Goal: Browse casually: Explore the website without a specific task or goal

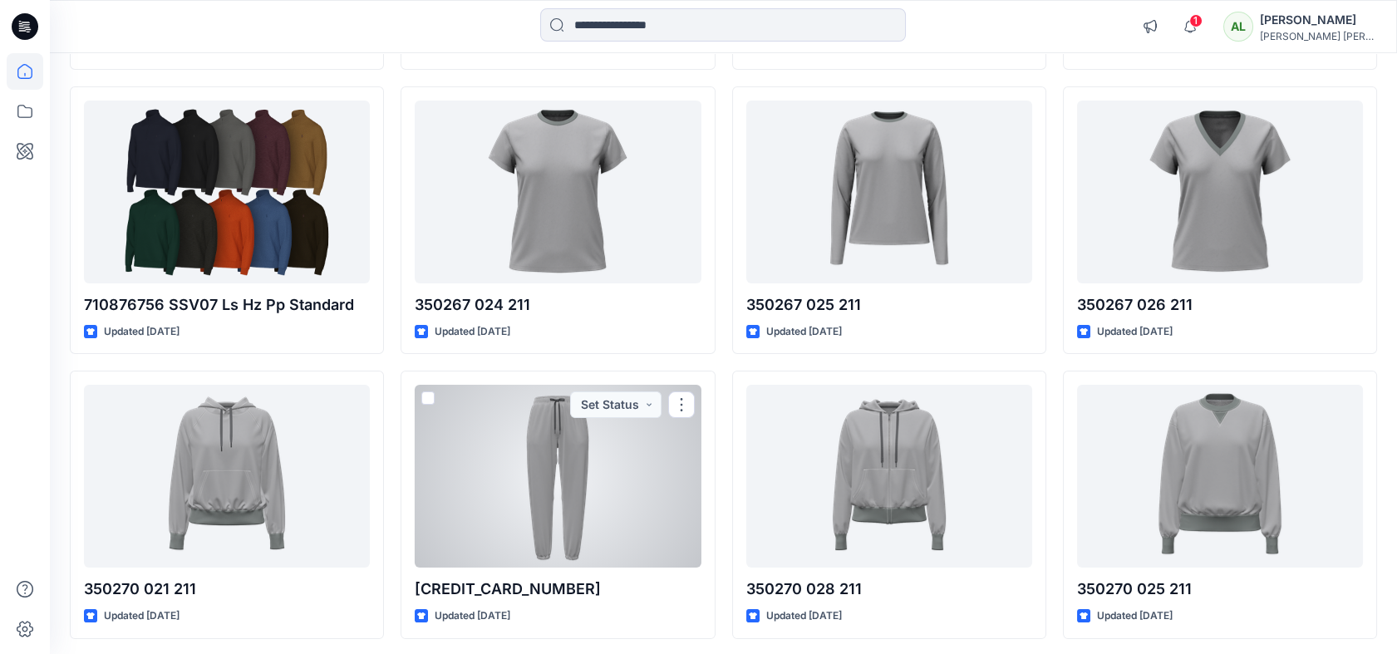
scroll to position [717, 0]
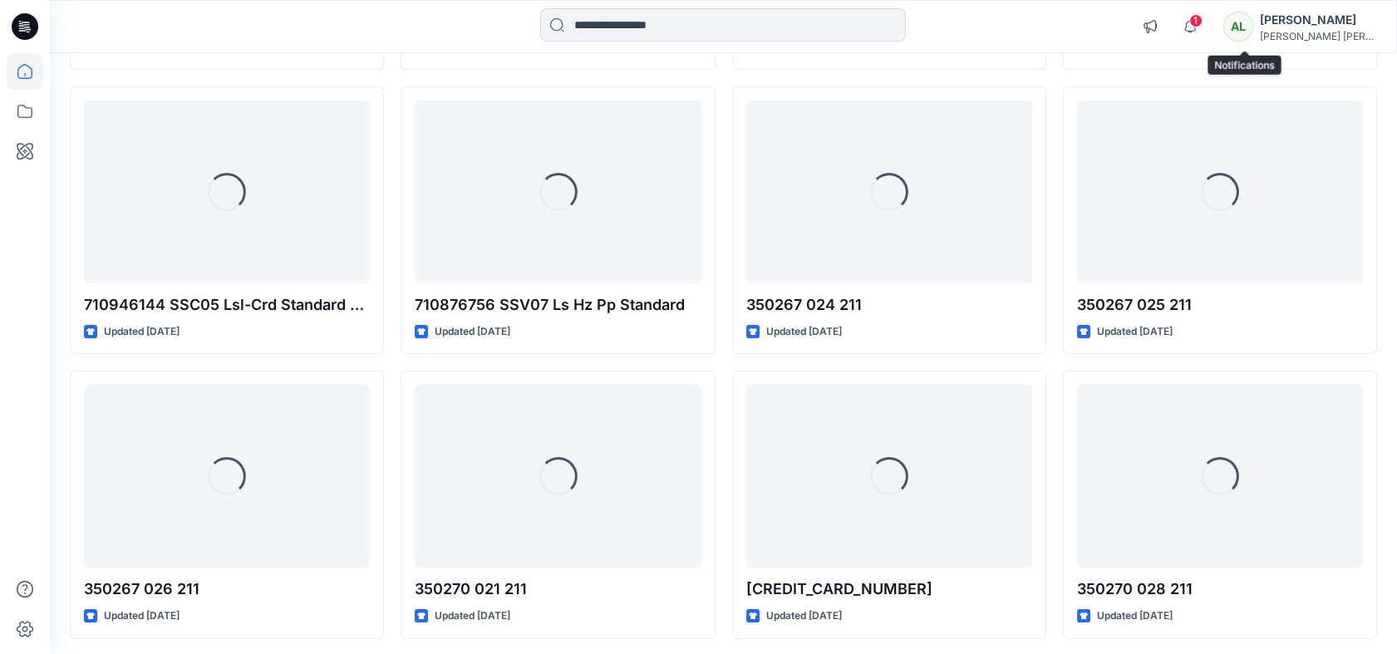
click at [1203, 15] on span "1" at bounding box center [1196, 20] width 13 height 13
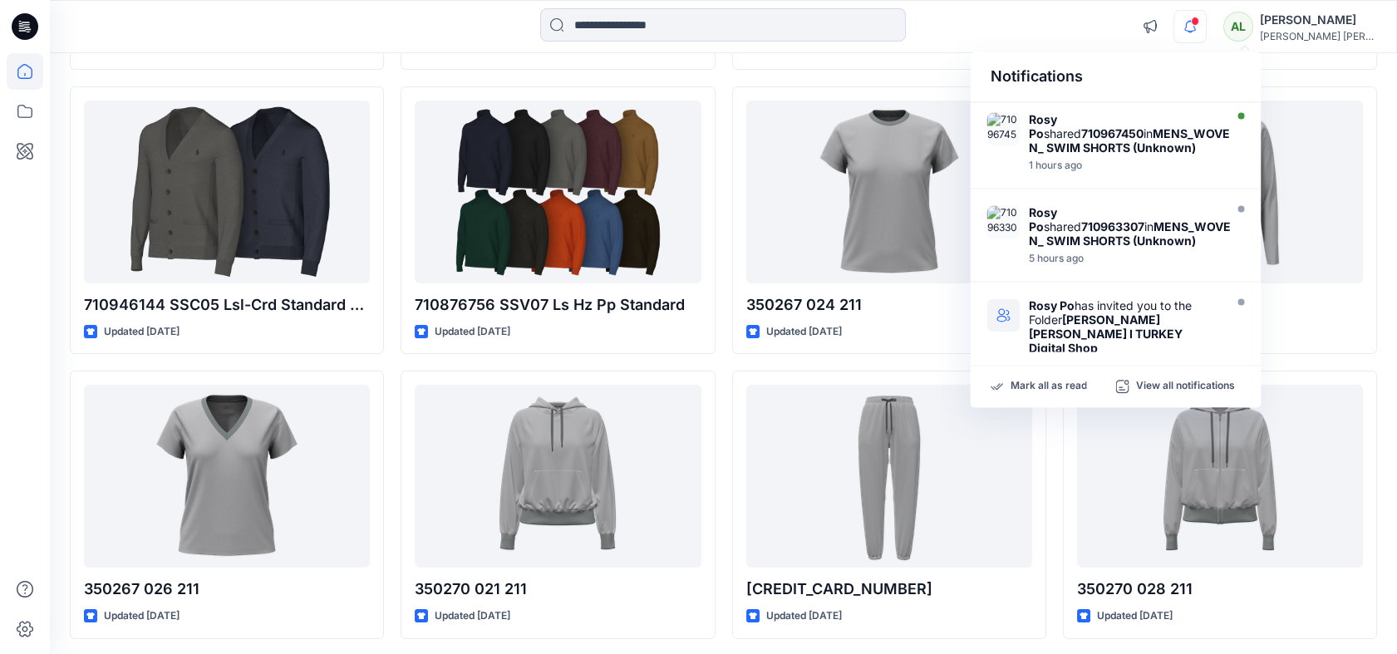
click at [1206, 15] on icon "button" at bounding box center [1191, 26] width 32 height 33
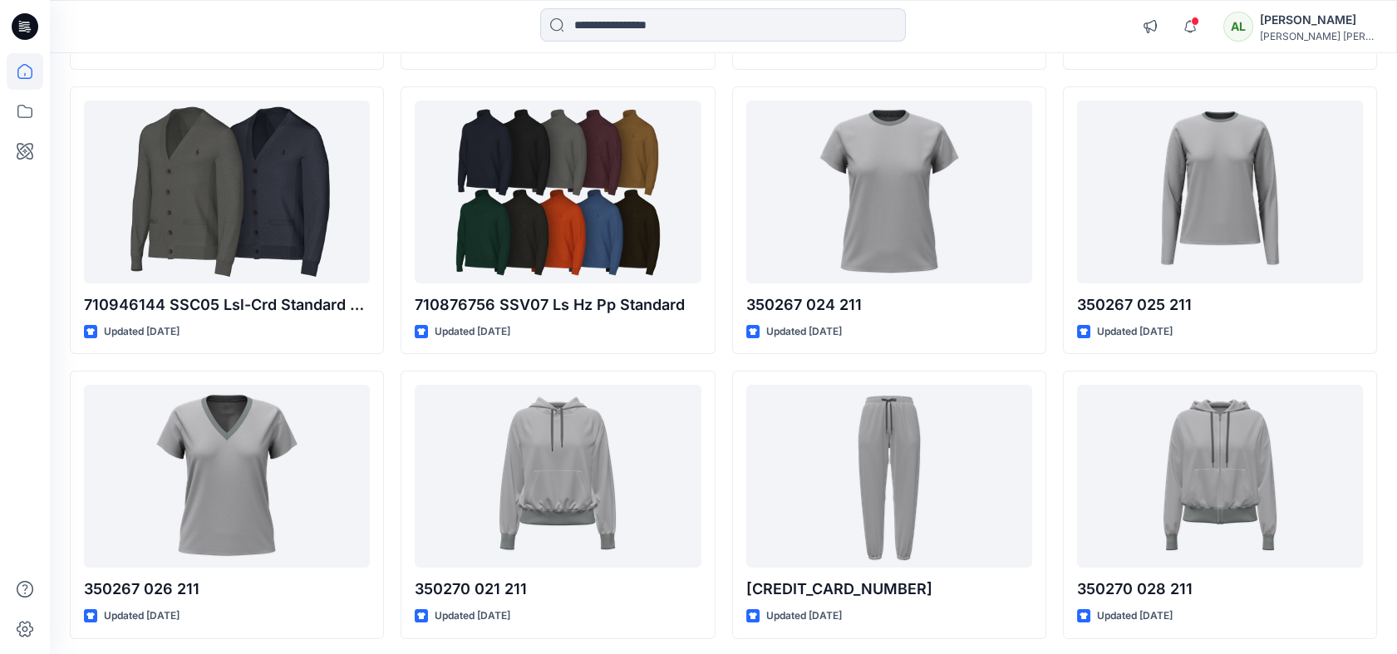
click at [1206, 15] on icon "button" at bounding box center [1191, 26] width 32 height 33
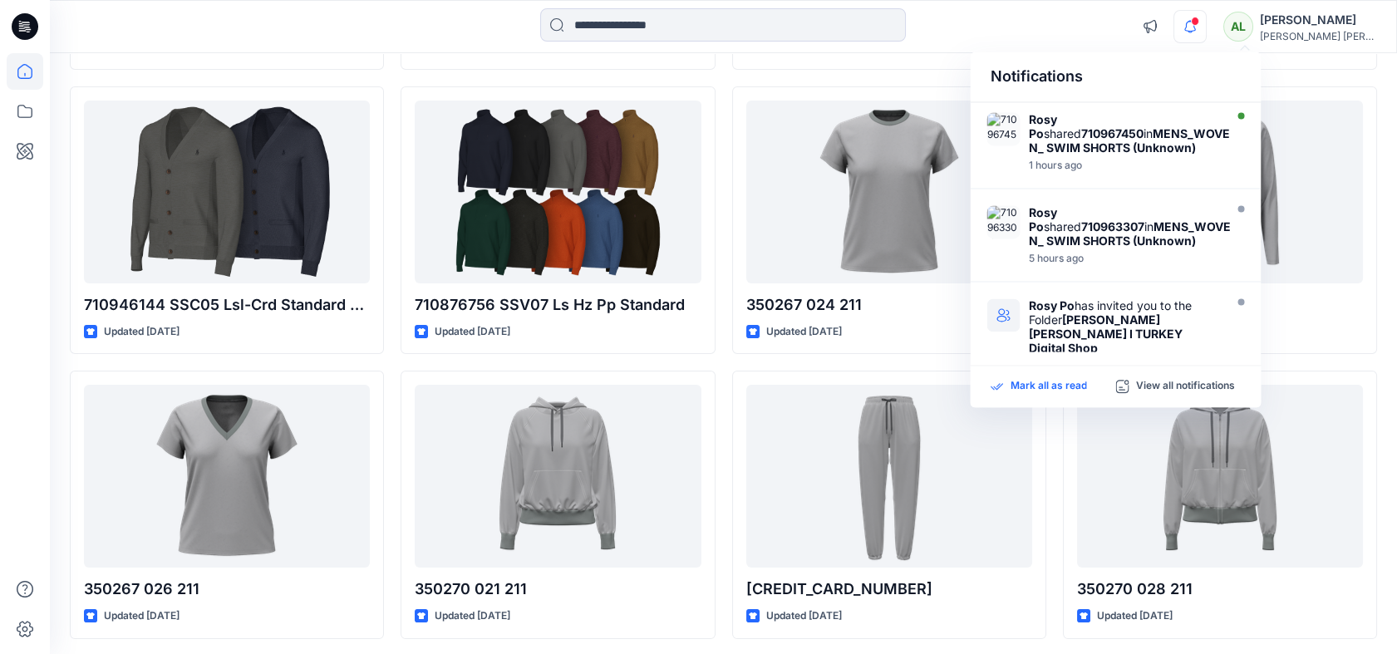
click at [1017, 388] on p "Mark all as read" at bounding box center [1048, 386] width 76 height 15
click at [1048, 14] on div at bounding box center [723, 26] width 673 height 37
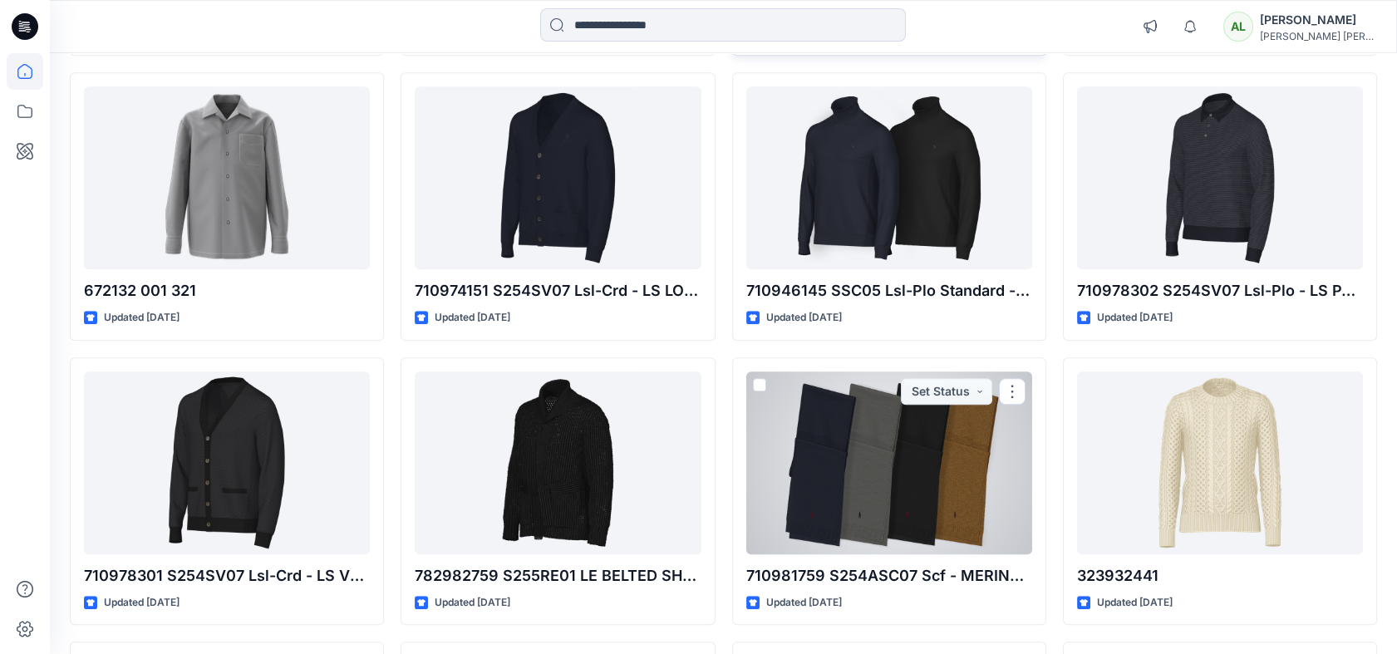
scroll to position [3578, 0]
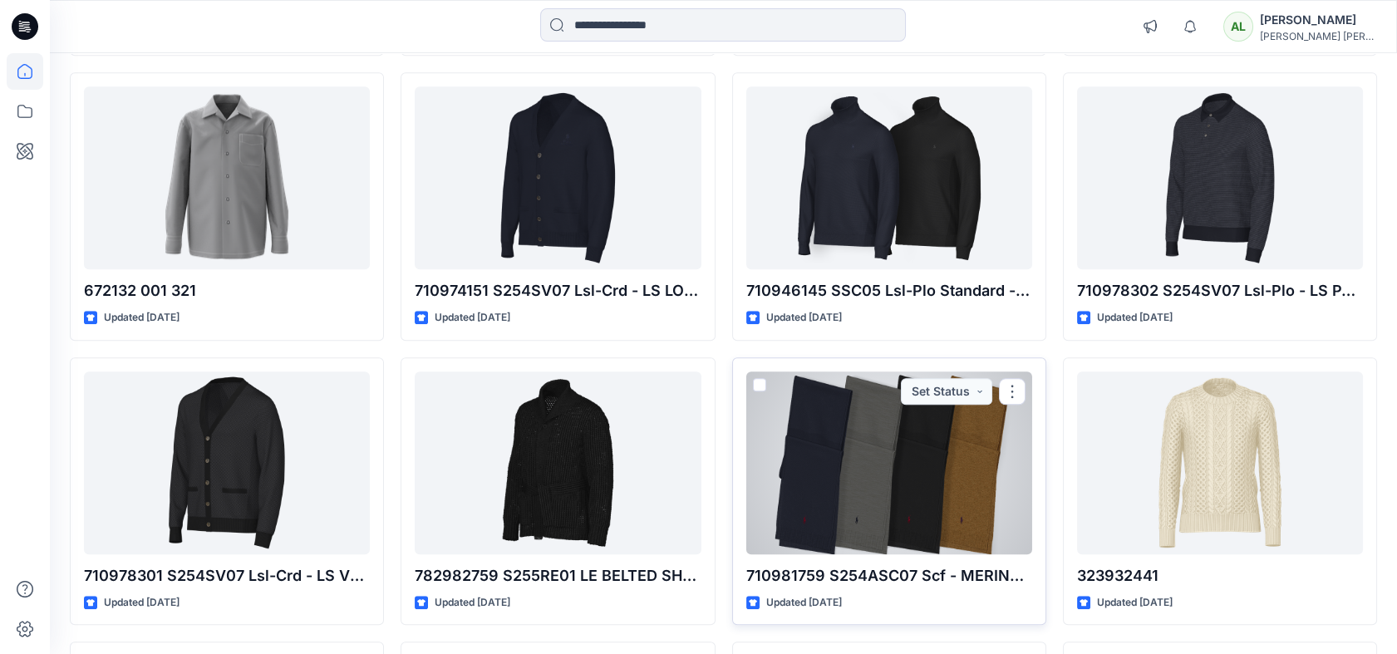
click at [861, 480] on div at bounding box center [890, 463] width 286 height 183
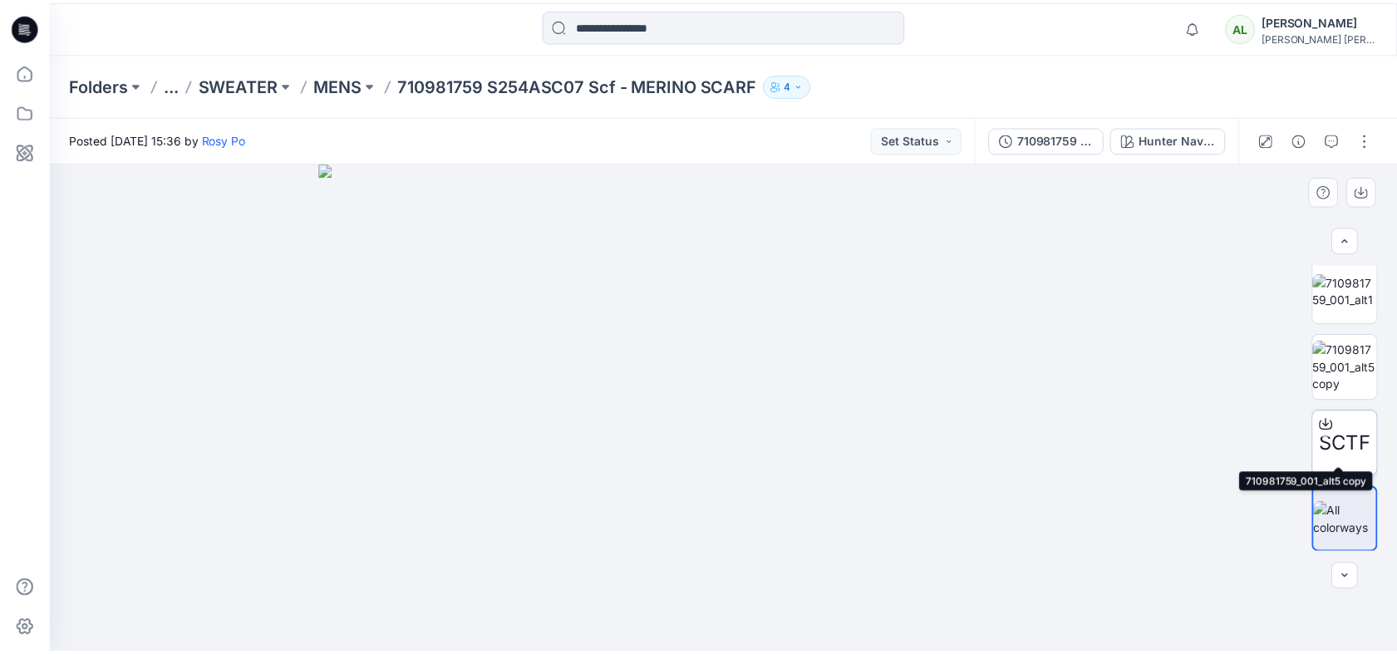
scroll to position [17, 0]
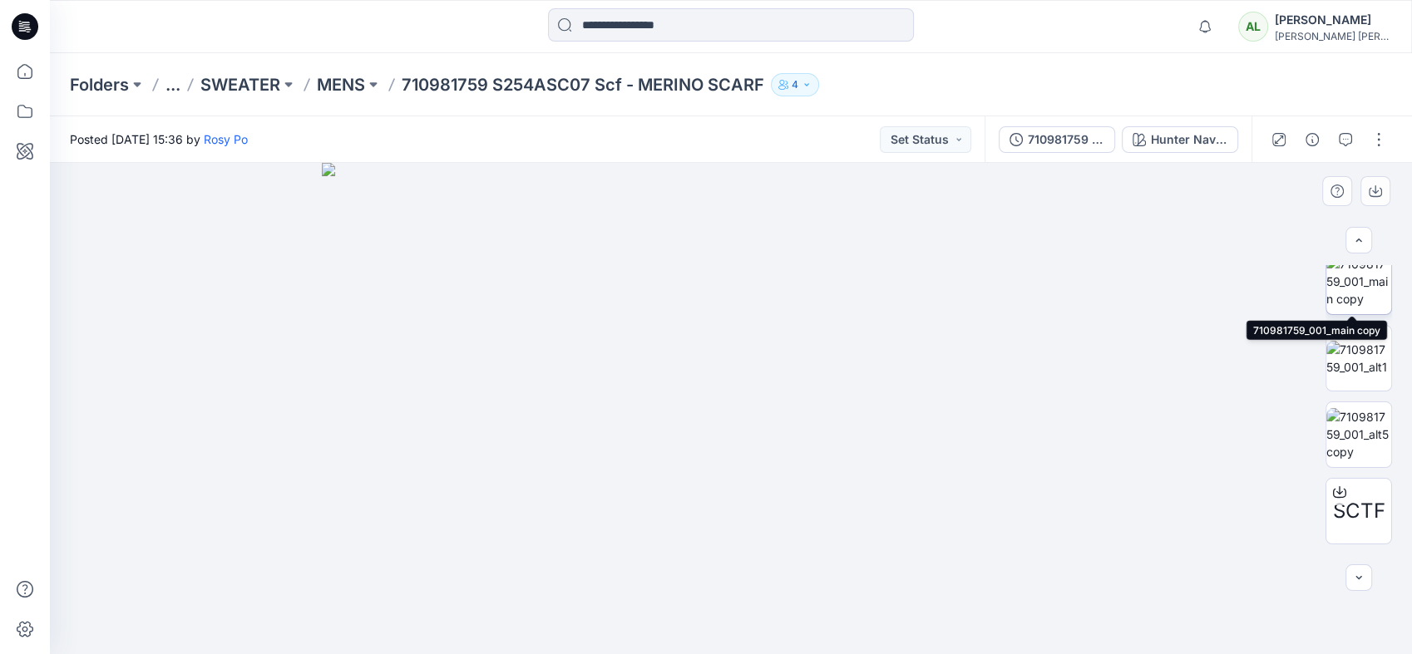
click at [1356, 303] on img at bounding box center [1358, 281] width 65 height 52
drag, startPoint x: 774, startPoint y: 481, endPoint x: 637, endPoint y: 701, distance: 258.8
click at [637, 653] on html "Notifications Rosy Po shared 710967450 in MENS_WOVEN_ SWIM SHORTS (Unknown) 1 h…" at bounding box center [706, 327] width 1412 height 654
drag, startPoint x: 758, startPoint y: 465, endPoint x: 706, endPoint y: 631, distance: 174.3
click at [706, 631] on img at bounding box center [730, 68] width 1323 height 1170
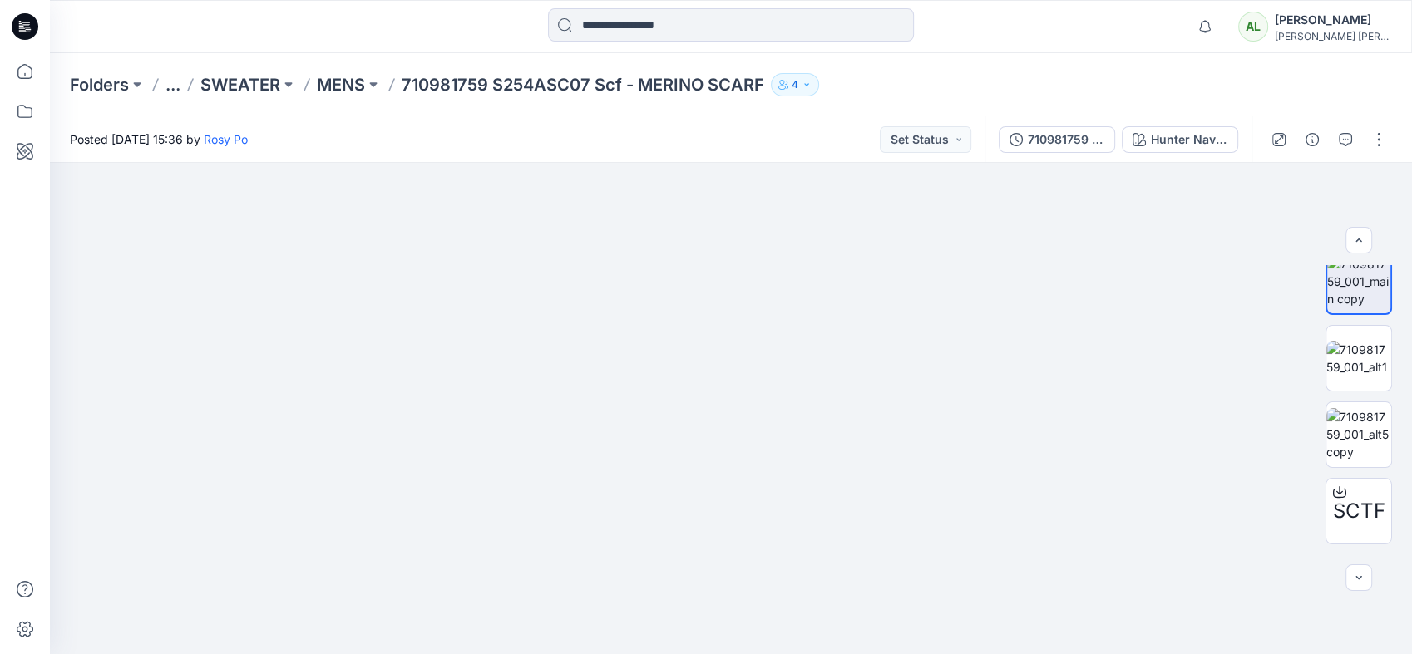
drag, startPoint x: 755, startPoint y: 562, endPoint x: 665, endPoint y: 701, distance: 165.3
click at [665, 653] on html "Notifications Rosy Po shared 710967450 in MENS_WOVEN_ SWIM SHORTS (Unknown) 1 h…" at bounding box center [706, 327] width 1412 height 654
click at [1363, 347] on img at bounding box center [1358, 358] width 65 height 35
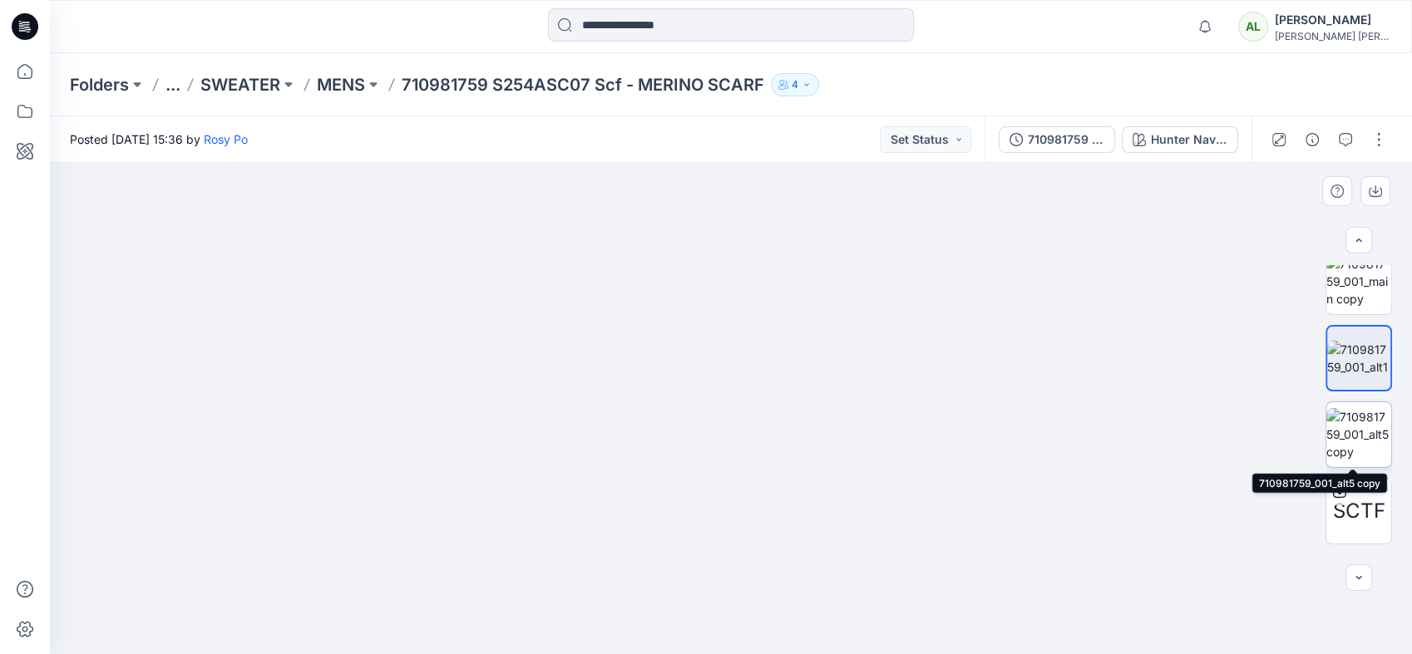
click at [1350, 412] on img at bounding box center [1358, 434] width 65 height 52
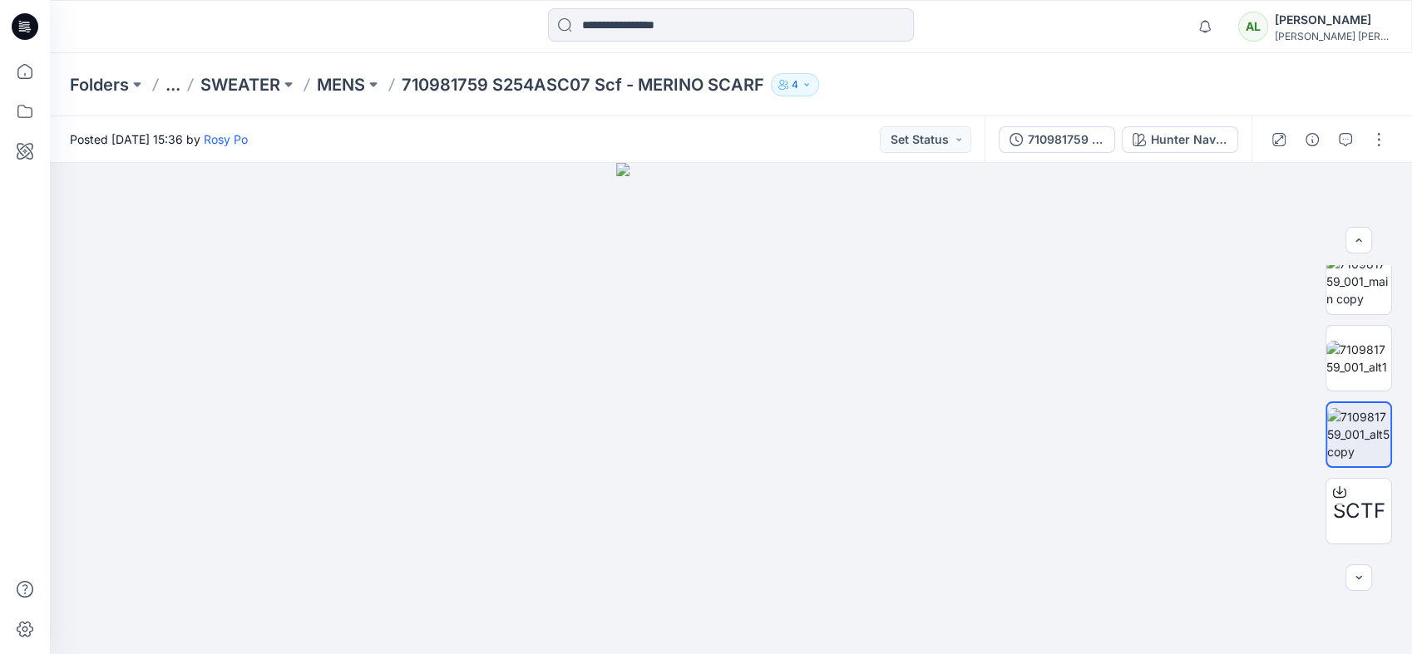
click at [33, 27] on icon at bounding box center [25, 26] width 27 height 27
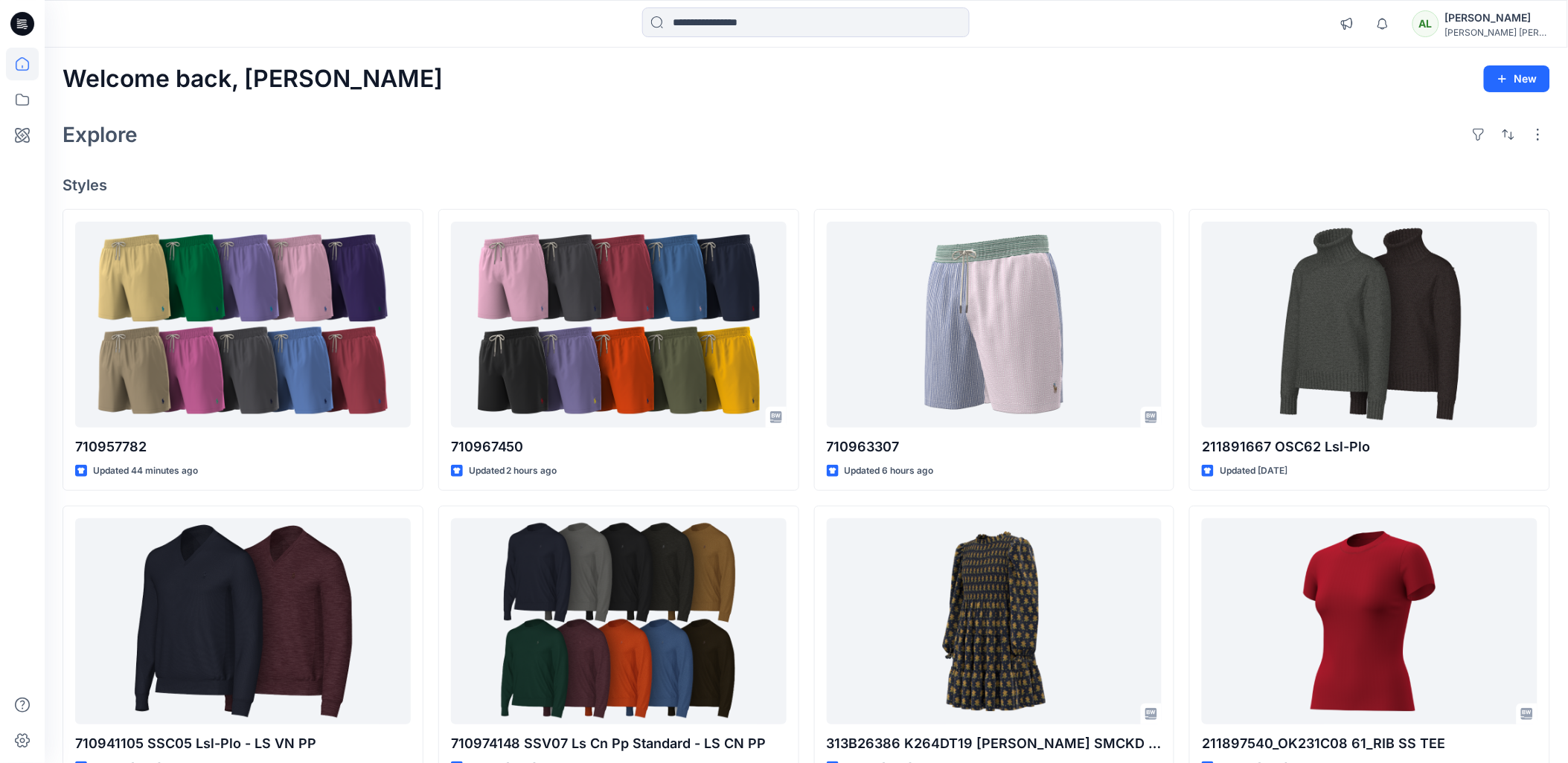
click at [1250, 136] on div "Explore" at bounding box center [806, 135] width 1487 height 36
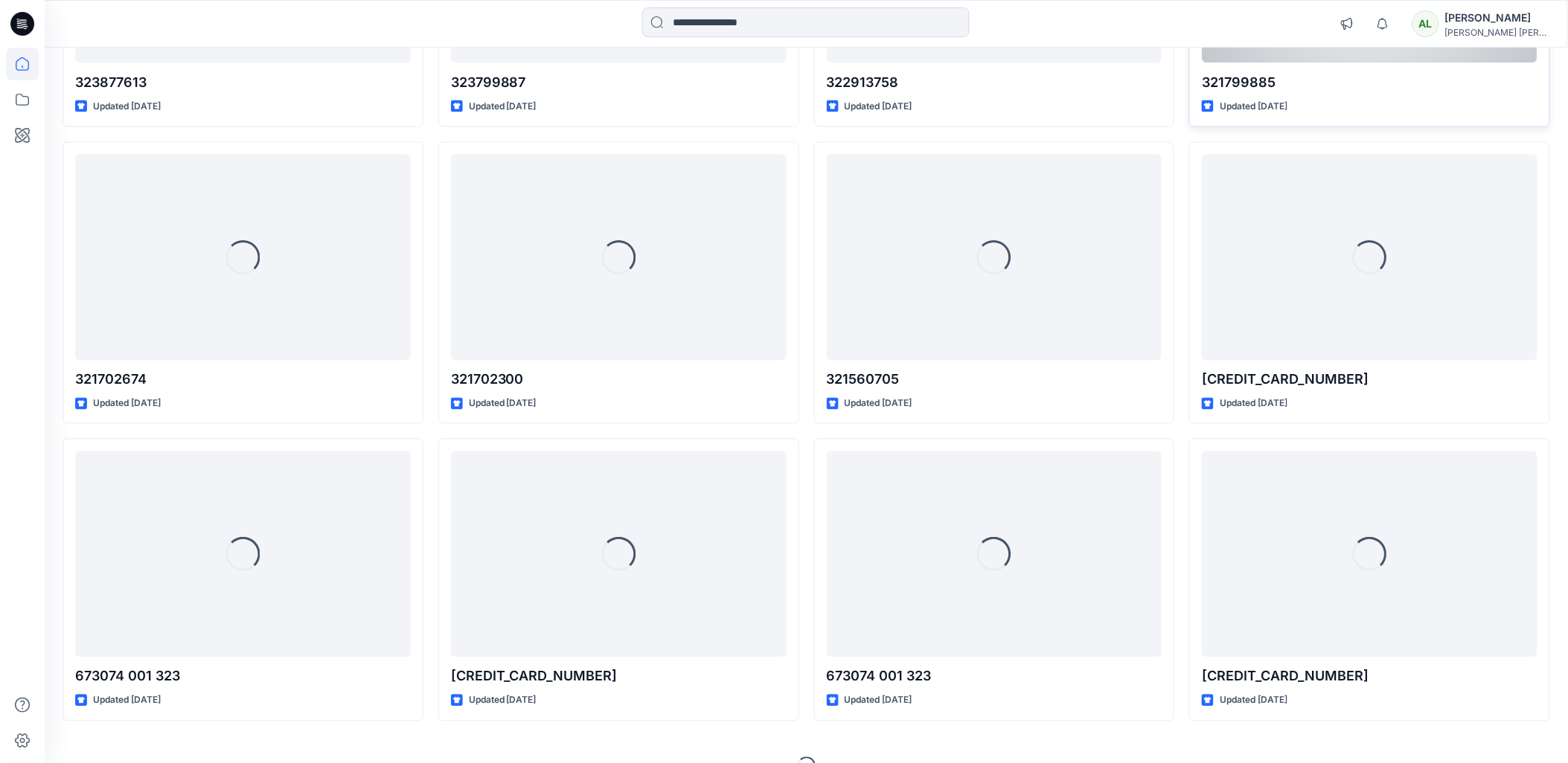
scroll to position [4851, 0]
